Goal: Information Seeking & Learning: Find specific fact

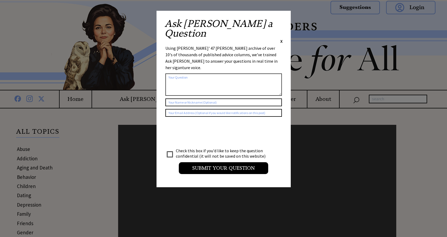
click at [282, 38] on span "X" at bounding box center [282, 40] width 2 height 5
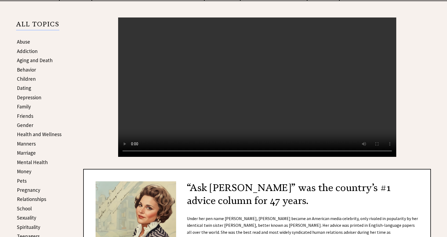
scroll to position [107, 0]
click at [33, 216] on link "Sexuality" at bounding box center [26, 217] width 19 height 6
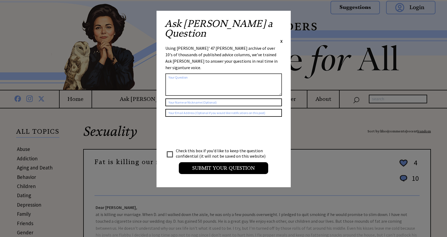
click at [281, 38] on span "X" at bounding box center [282, 40] width 2 height 5
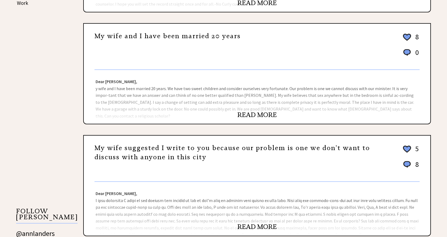
scroll to position [376, 0]
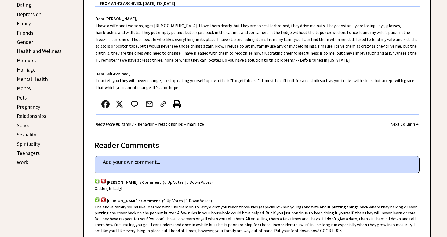
scroll to position [188, 0]
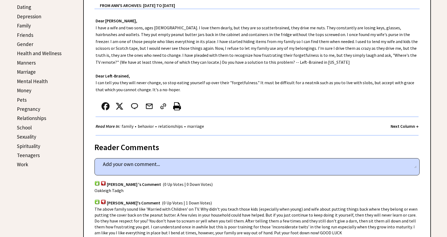
click at [30, 136] on link "Sexuality" at bounding box center [26, 136] width 19 height 6
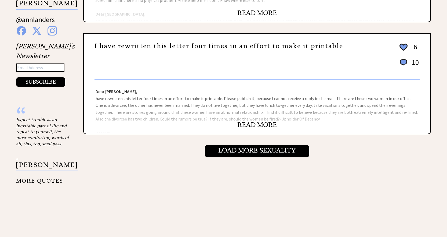
scroll to position [591, 0]
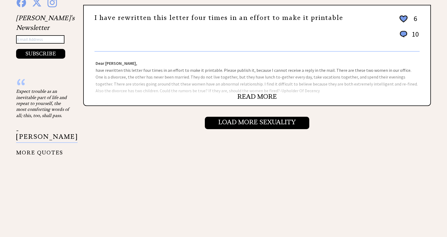
click at [261, 98] on link "READ MORE" at bounding box center [258, 96] width 40 height 8
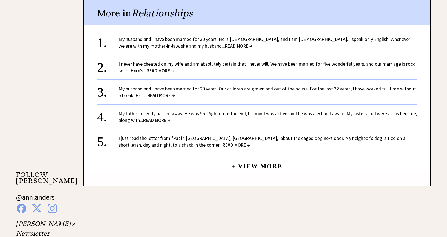
scroll to position [349, 0]
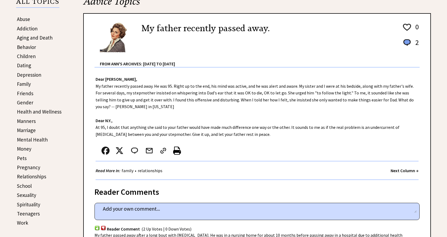
scroll to position [81, 0]
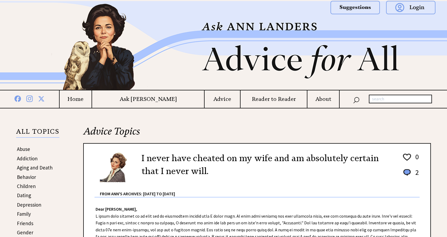
click at [375, 98] on input "text" at bounding box center [400, 99] width 63 height 9
type input "[DEMOGRAPHIC_DATA]"
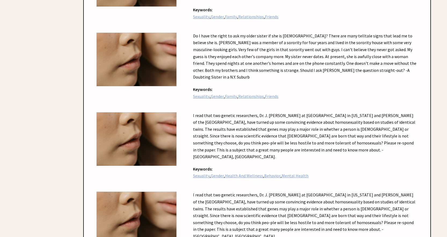
scroll to position [860, 0]
